Goal: Information Seeking & Learning: Compare options

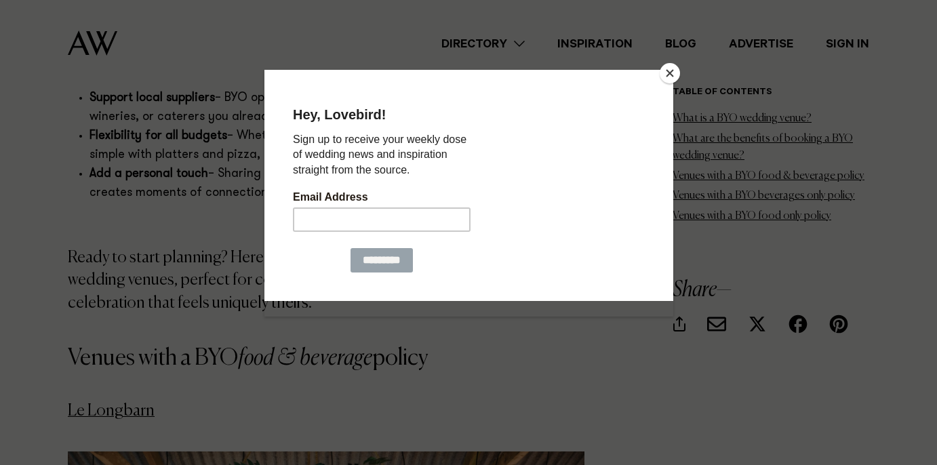
scroll to position [1831, 0]
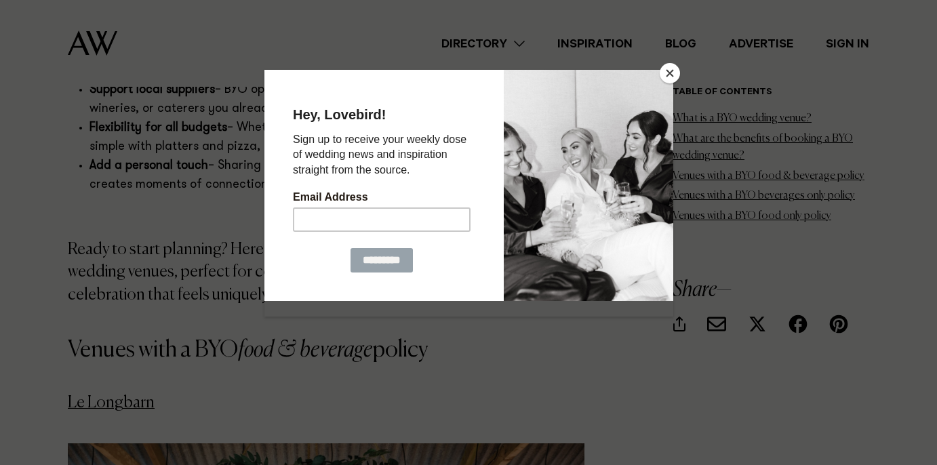
click at [667, 67] on button "Close" at bounding box center [670, 73] width 20 height 20
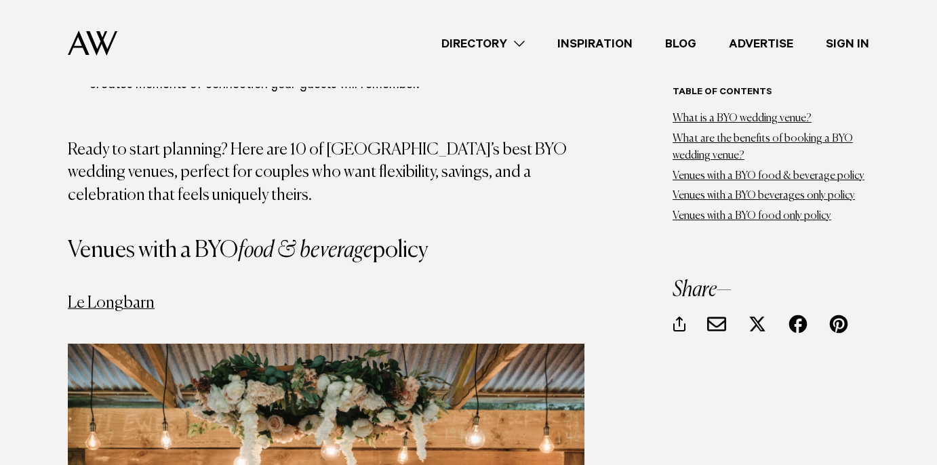
scroll to position [1899, 0]
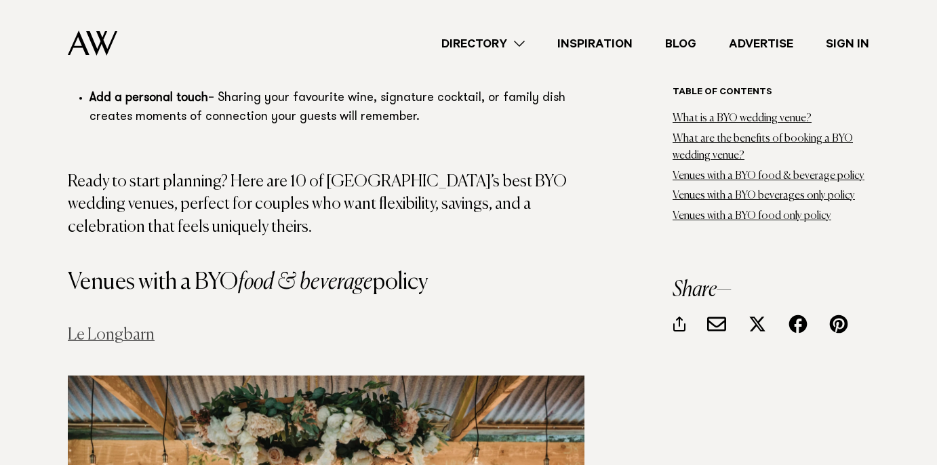
click at [108, 327] on link "Le Longbarn" at bounding box center [111, 335] width 87 height 16
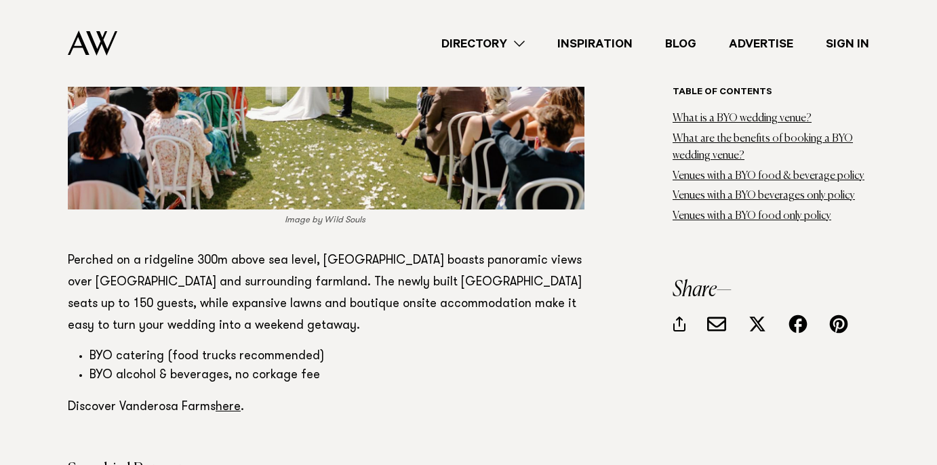
scroll to position [3459, 0]
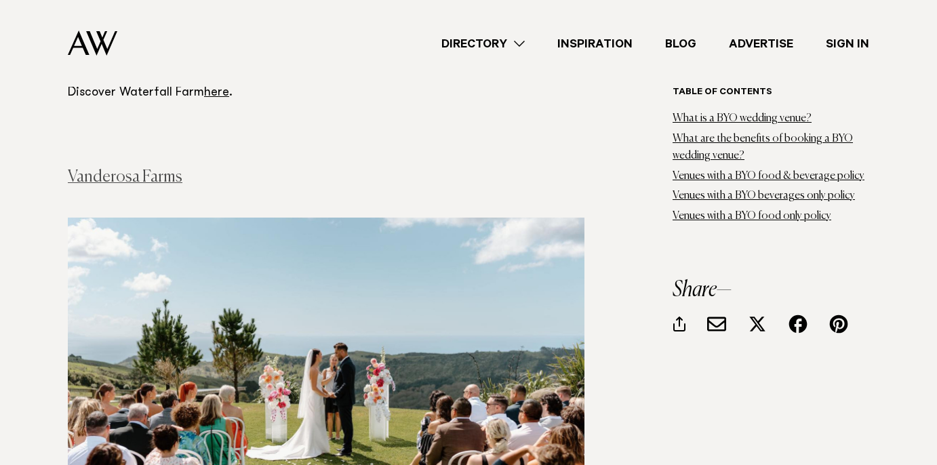
click at [138, 169] on link "Vanderosa Farms" at bounding box center [125, 177] width 115 height 16
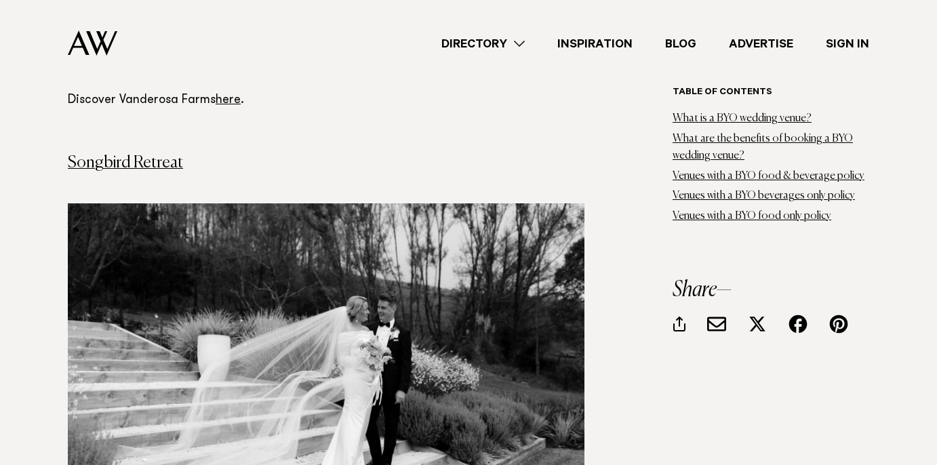
scroll to position [4002, 0]
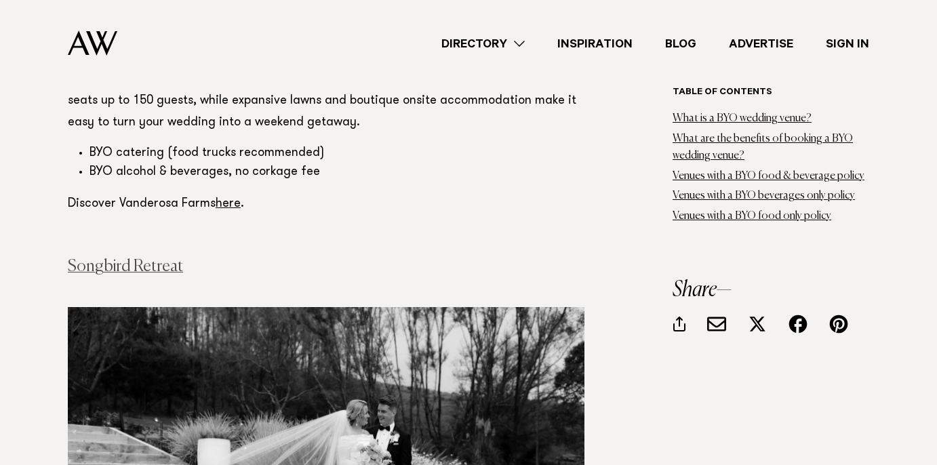
click at [163, 258] on link "Songbird Retreat" at bounding box center [125, 266] width 115 height 16
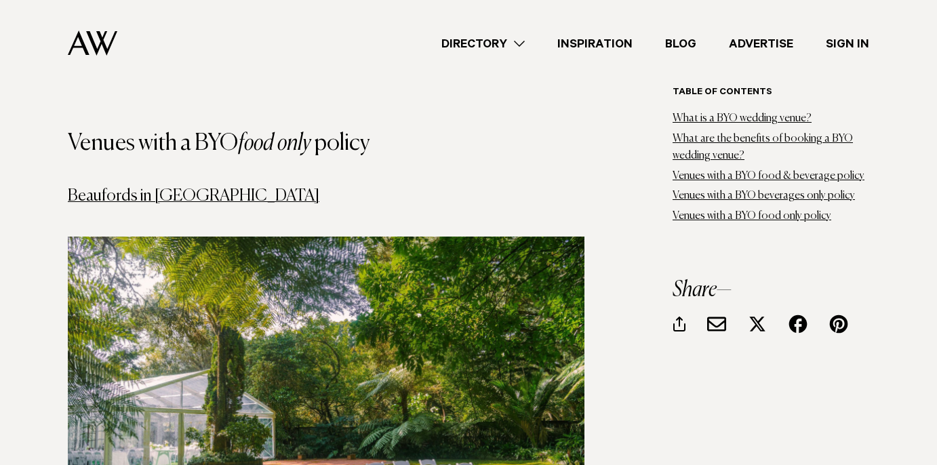
scroll to position [6782, 0]
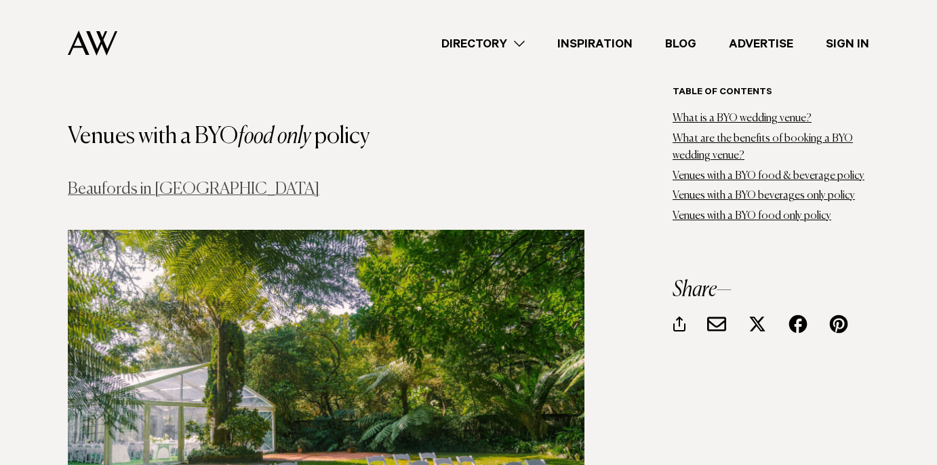
click at [141, 181] on link "Beaufords in [GEOGRAPHIC_DATA]" at bounding box center [194, 189] width 252 height 16
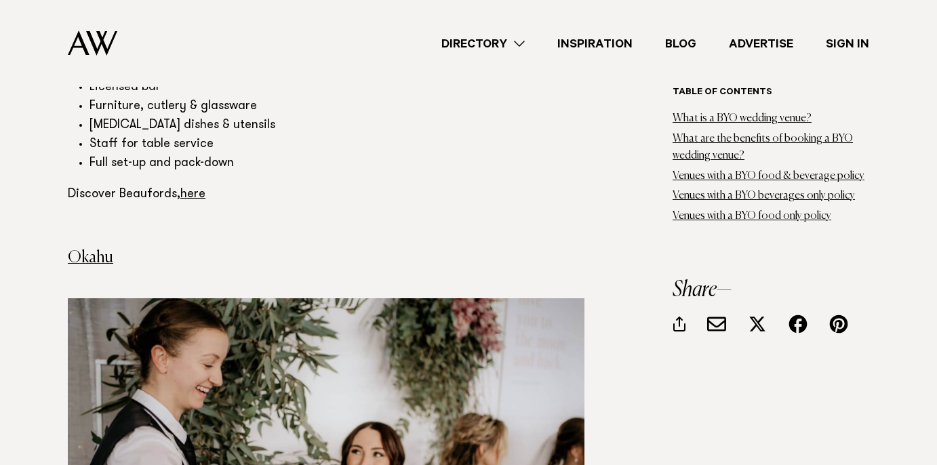
scroll to position [7461, 0]
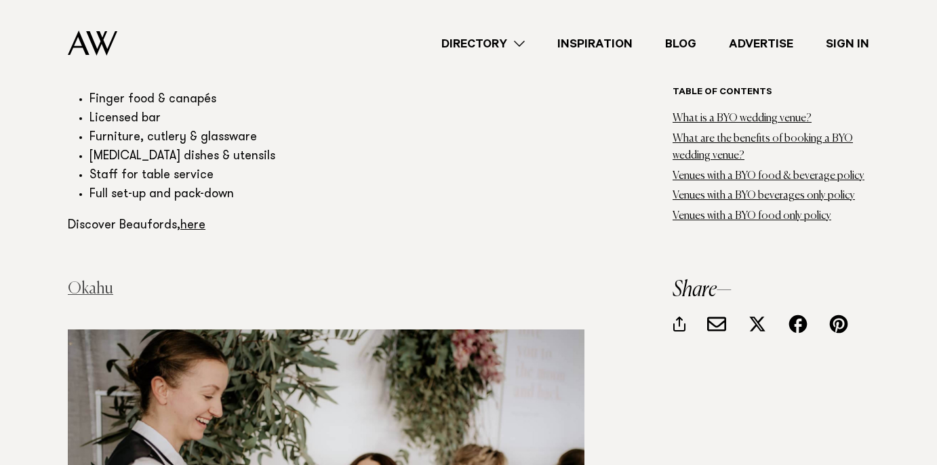
click at [84, 281] on link "Okahu" at bounding box center [90, 289] width 45 height 16
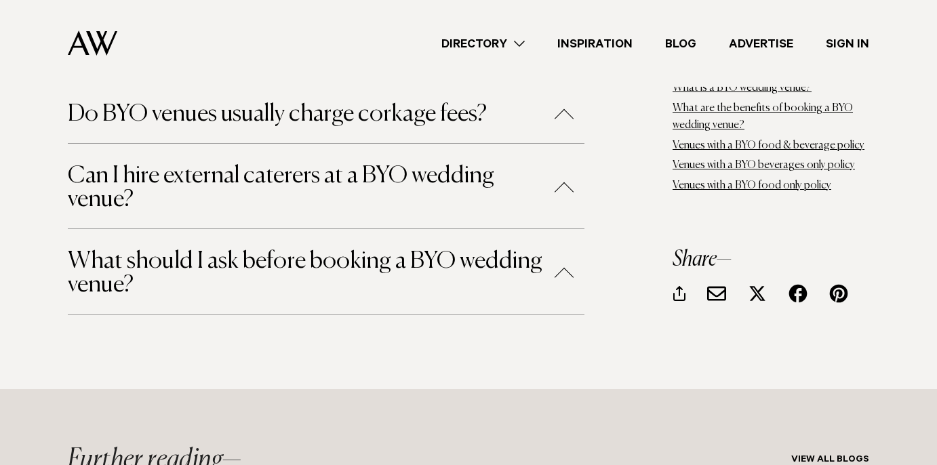
scroll to position [8550, 0]
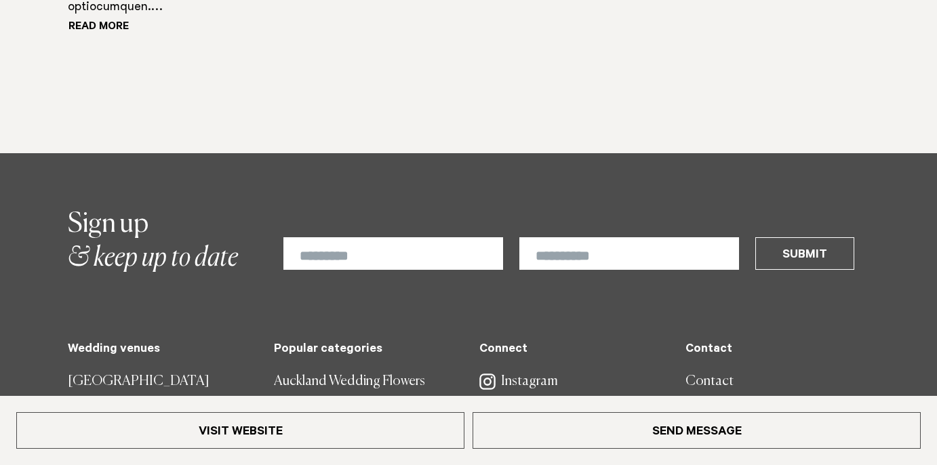
scroll to position [1356, 0]
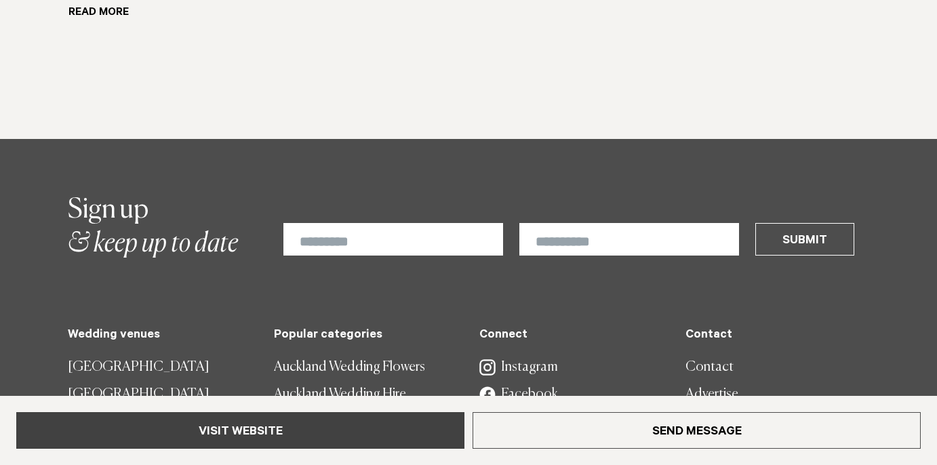
click at [340, 427] on link "Visit Website" at bounding box center [240, 430] width 448 height 37
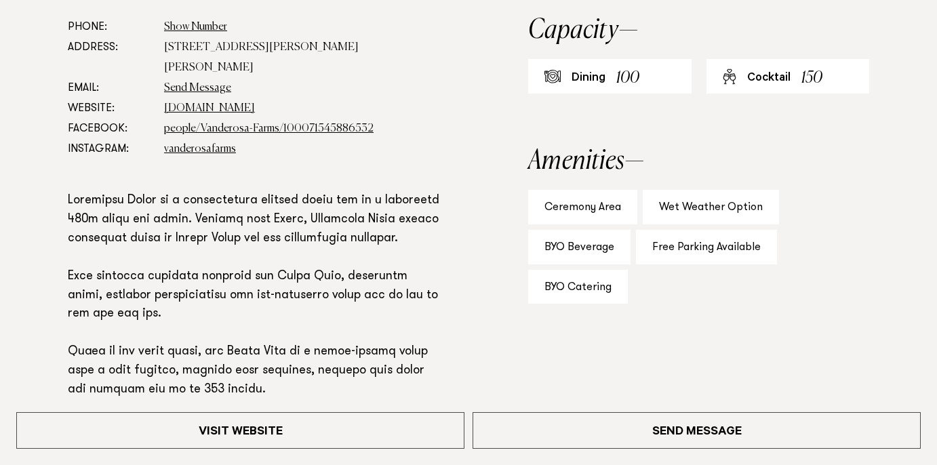
scroll to position [814, 0]
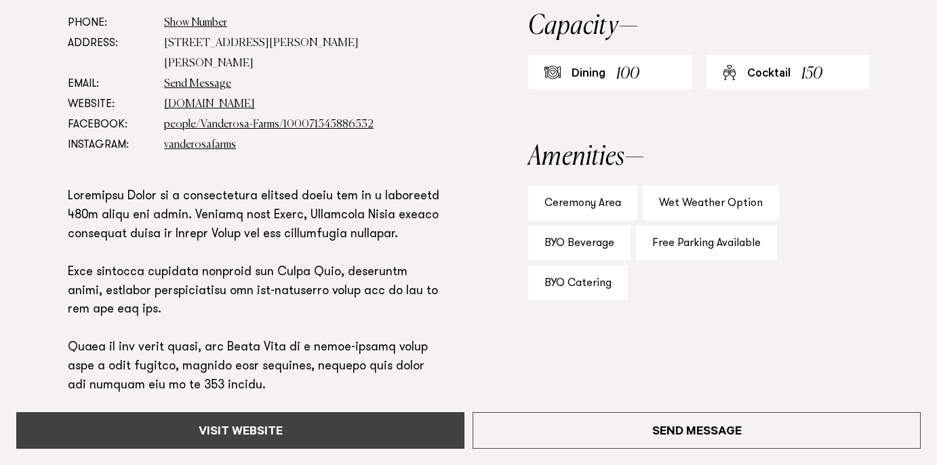
click at [366, 419] on link "Visit Website" at bounding box center [240, 430] width 448 height 37
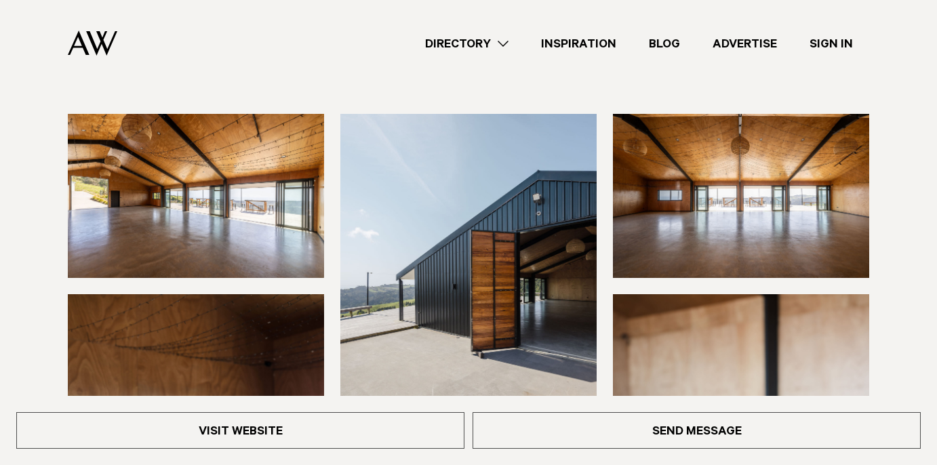
scroll to position [0, 0]
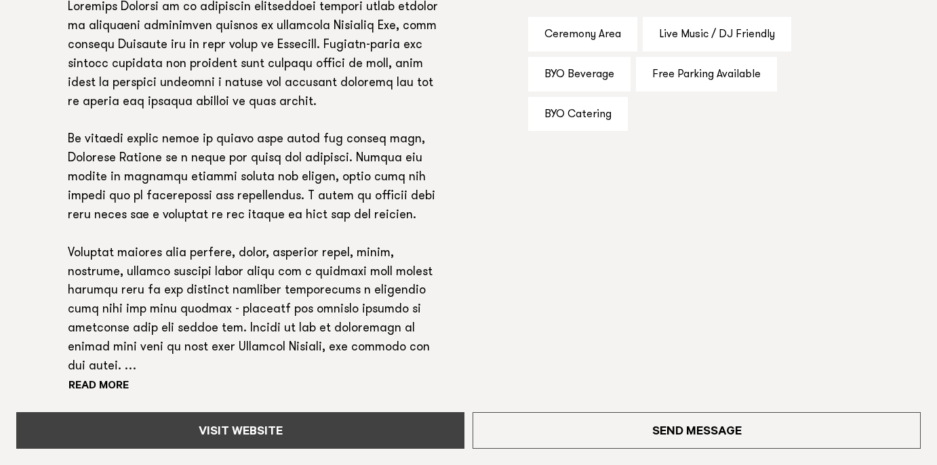
scroll to position [1085, 0]
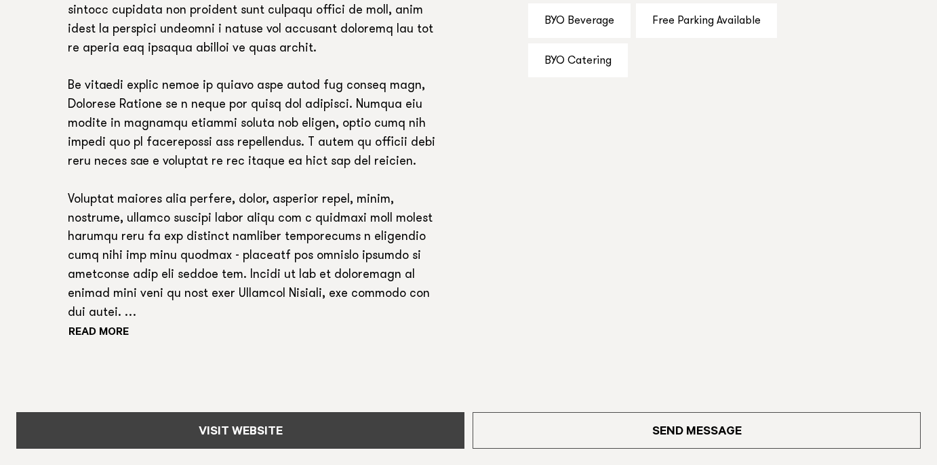
click at [371, 439] on link "Visit Website" at bounding box center [240, 430] width 448 height 37
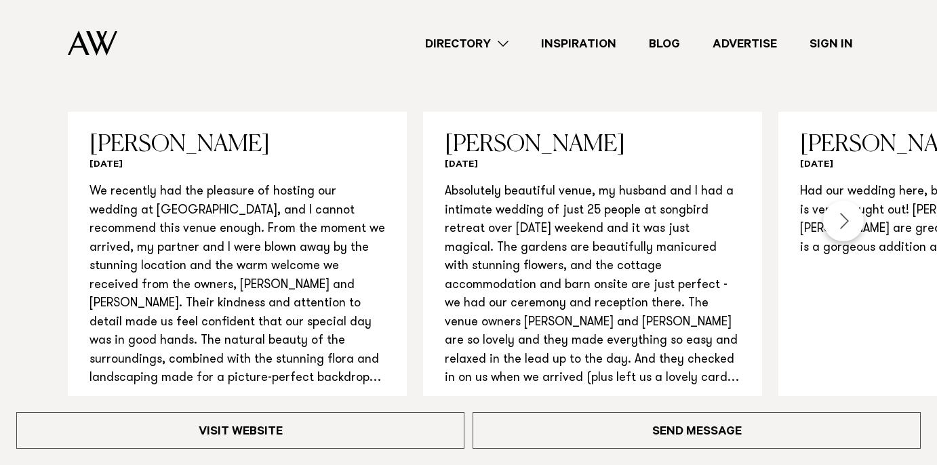
scroll to position [1221, 0]
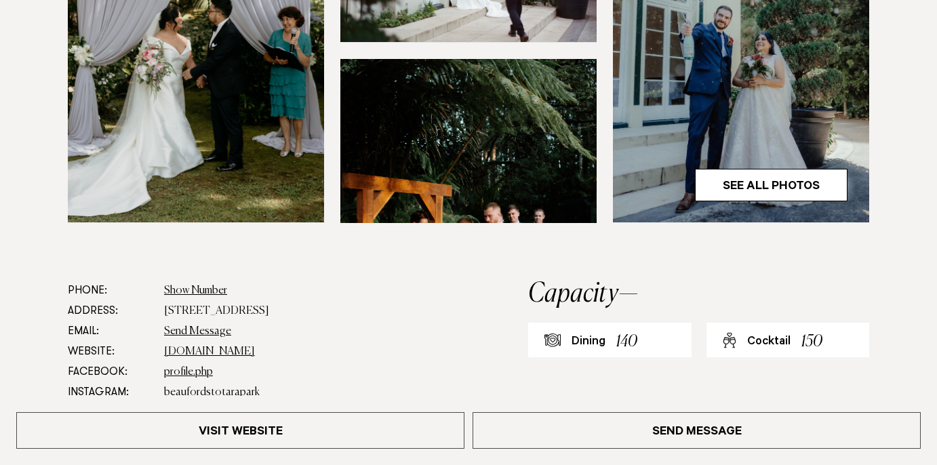
scroll to position [678, 0]
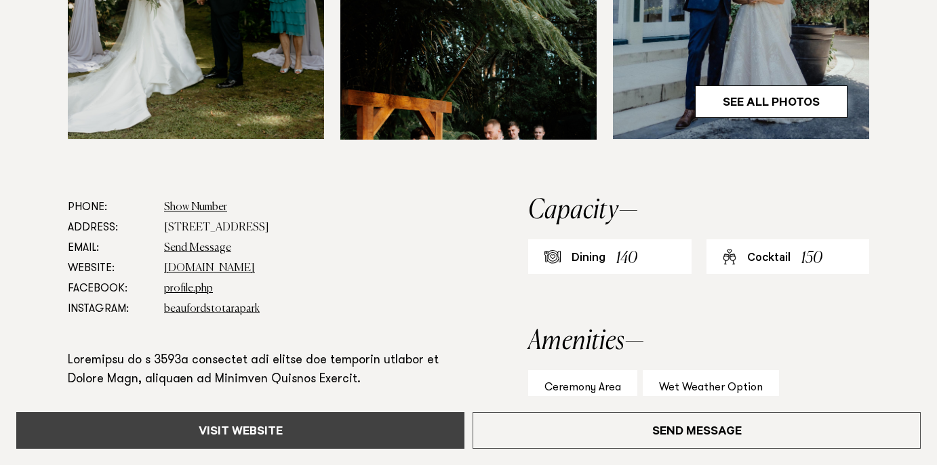
click at [303, 440] on link "Visit Website" at bounding box center [240, 430] width 448 height 37
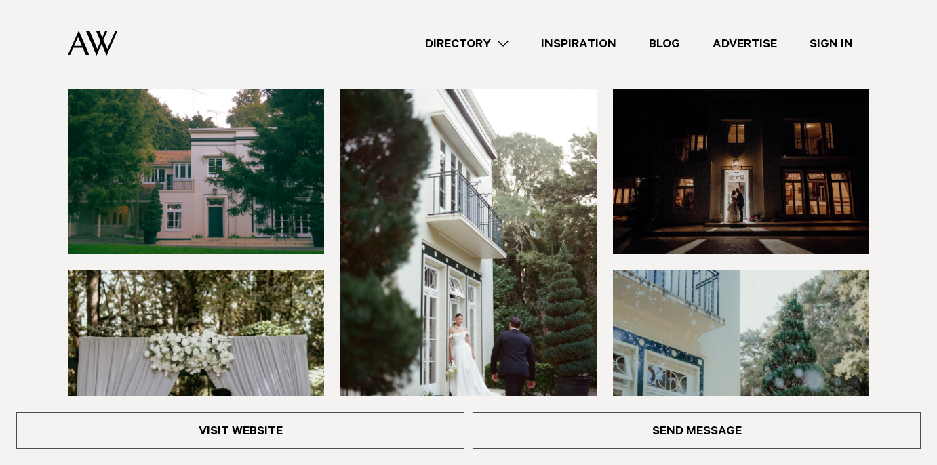
scroll to position [0, 0]
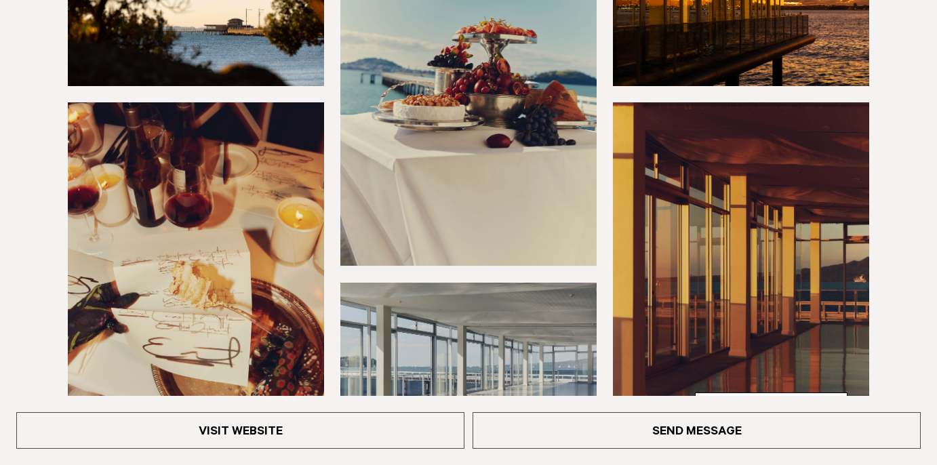
scroll to position [339, 0]
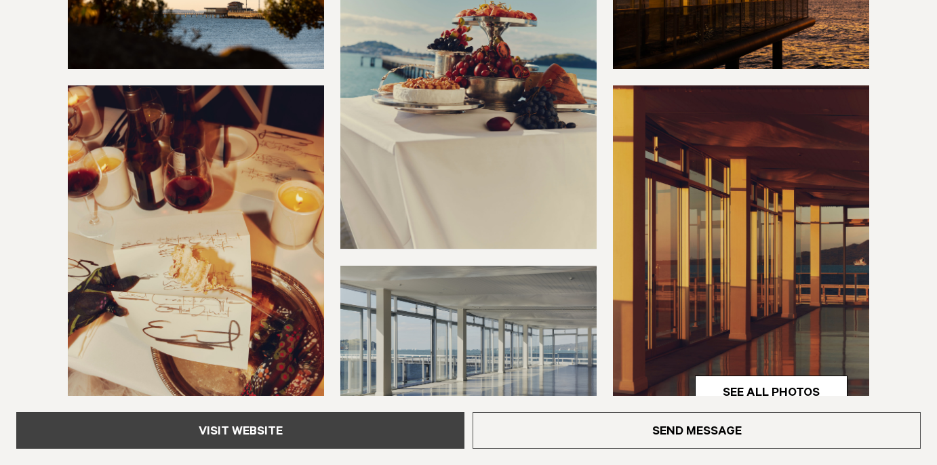
click at [290, 431] on link "Visit Website" at bounding box center [240, 430] width 448 height 37
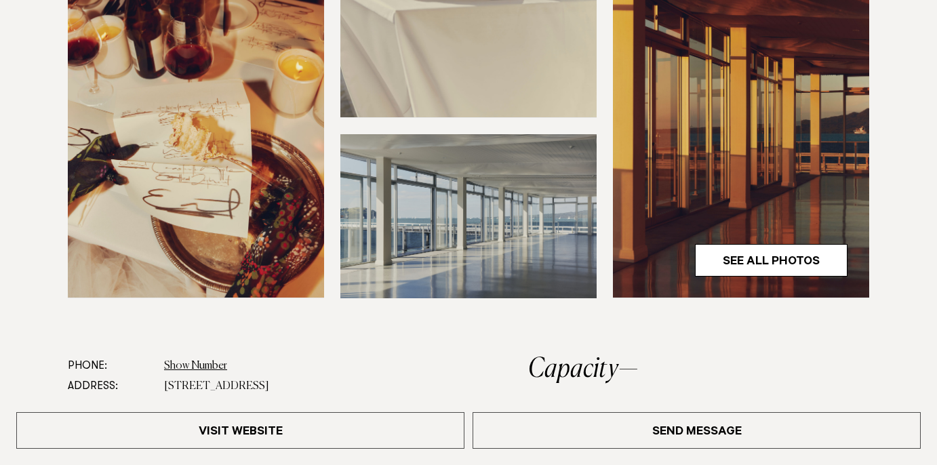
scroll to position [475, 0]
